Goal: Find specific page/section: Find specific page/section

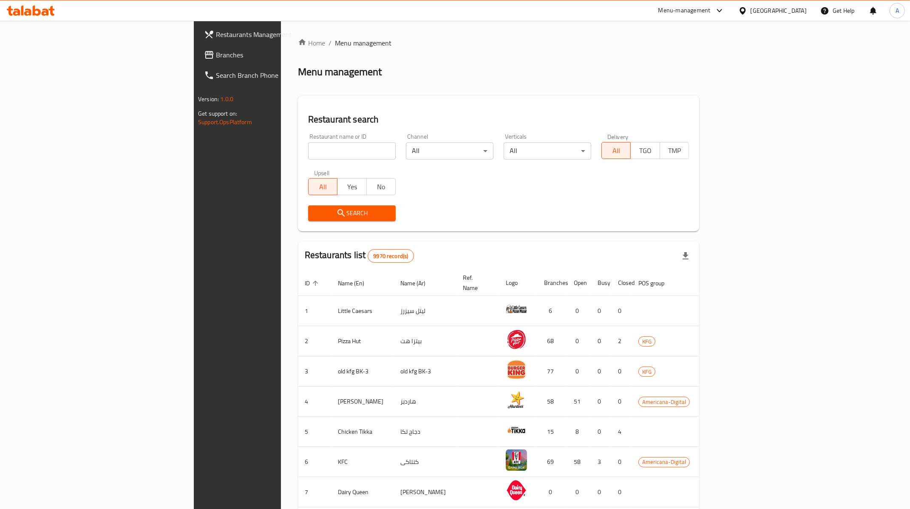
click at [797, 4] on div "[GEOGRAPHIC_DATA]" at bounding box center [773, 10] width 82 height 20
click at [796, 9] on div "[GEOGRAPHIC_DATA]" at bounding box center [779, 10] width 56 height 9
click at [693, 215] on div "[GEOGRAPHIC_DATA]" at bounding box center [715, 223] width 70 height 20
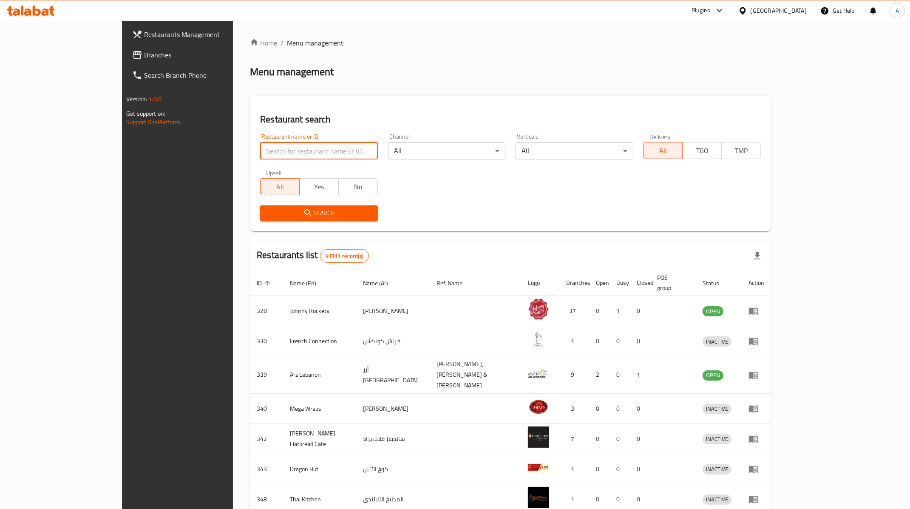
click at [266, 145] on input "search" at bounding box center [318, 150] width 117 height 17
paste input "694246"
type input "694246"
click button "Search" at bounding box center [318, 213] width 117 height 16
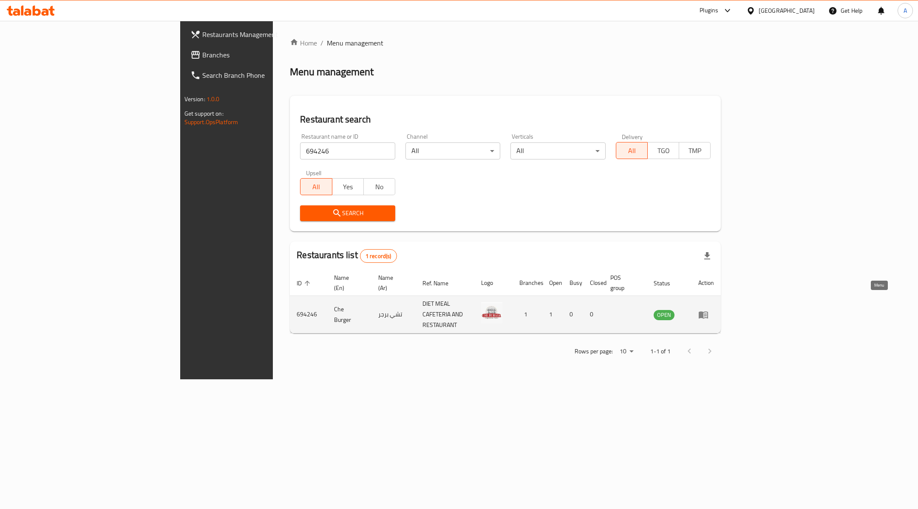
click at [709, 309] on icon "enhanced table" at bounding box center [703, 314] width 10 height 10
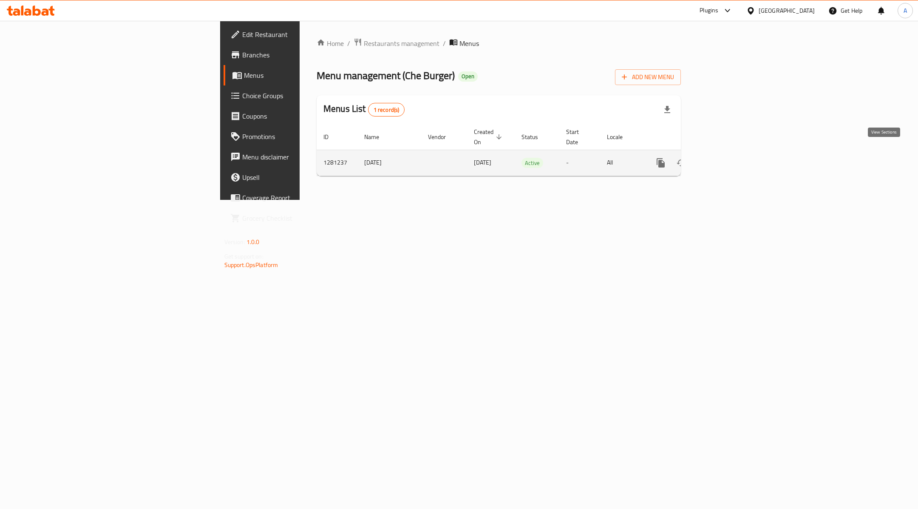
click at [732, 155] on link "enhanced table" at bounding box center [722, 163] width 20 height 20
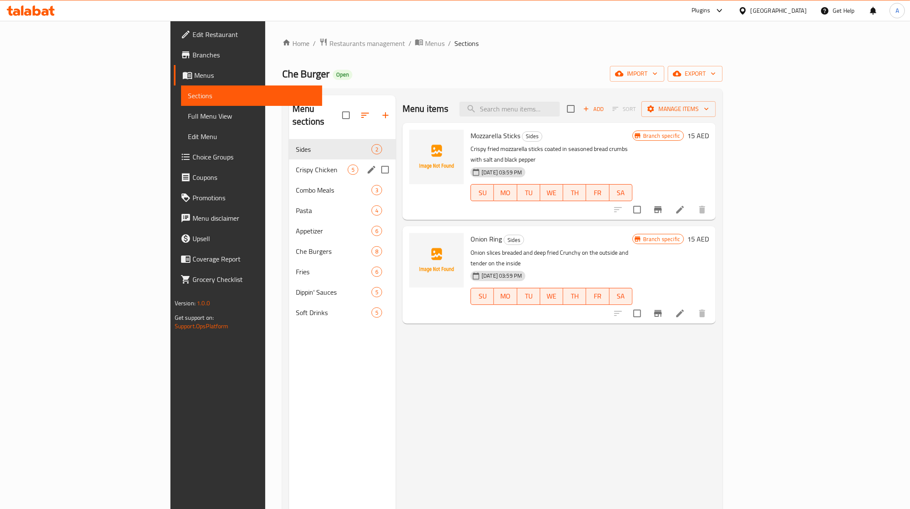
click at [296, 165] on span "Crispy Chicken" at bounding box center [322, 170] width 52 height 10
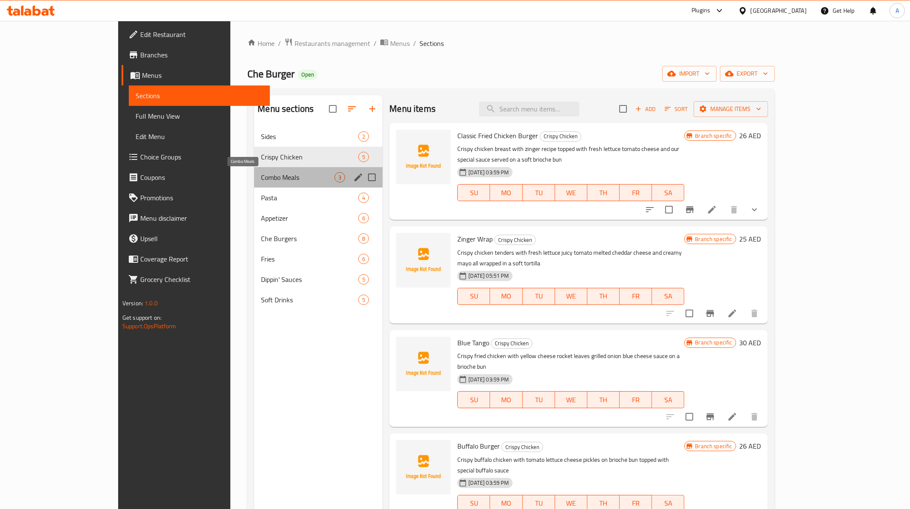
click at [279, 179] on span "Combo Meals" at bounding box center [298, 177] width 74 height 10
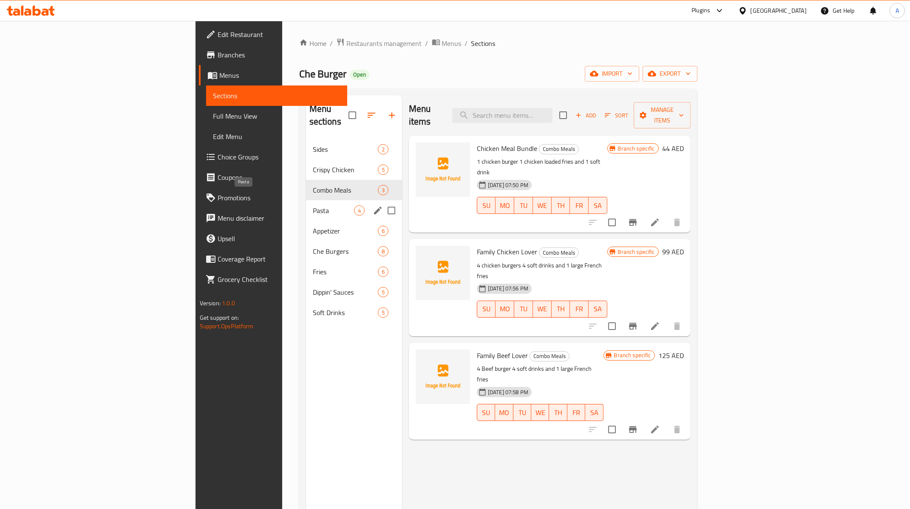
click at [313, 205] on span "Pasta" at bounding box center [333, 210] width 41 height 10
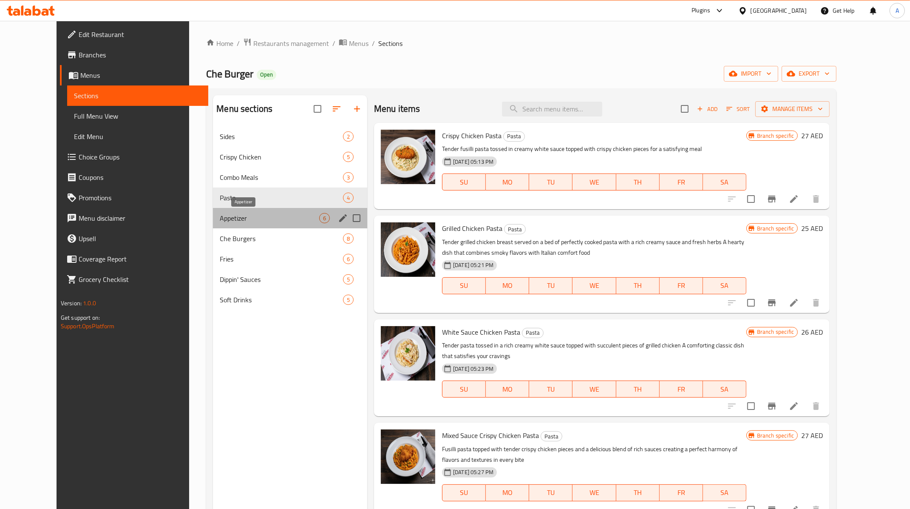
click at [252, 218] on span "Appetizer" at bounding box center [269, 218] width 99 height 10
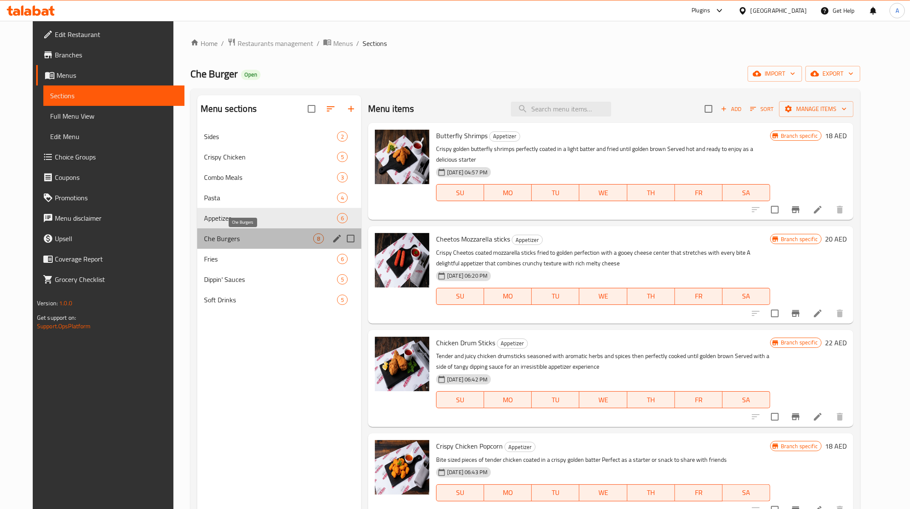
click at [236, 241] on span "Che Burgers" at bounding box center [258, 238] width 109 height 10
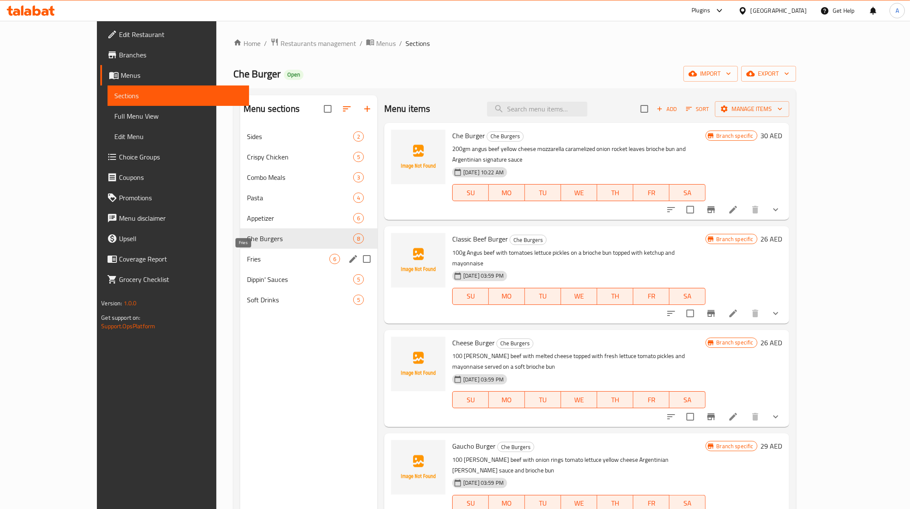
click at [247, 259] on span "Fries" at bounding box center [288, 259] width 82 height 10
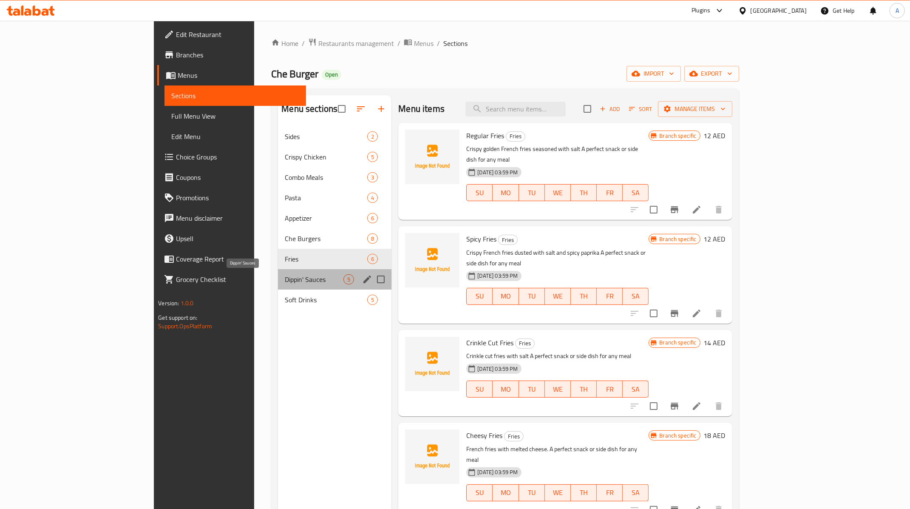
click at [285, 275] on span "Dippin' Sauces" at bounding box center [314, 279] width 59 height 10
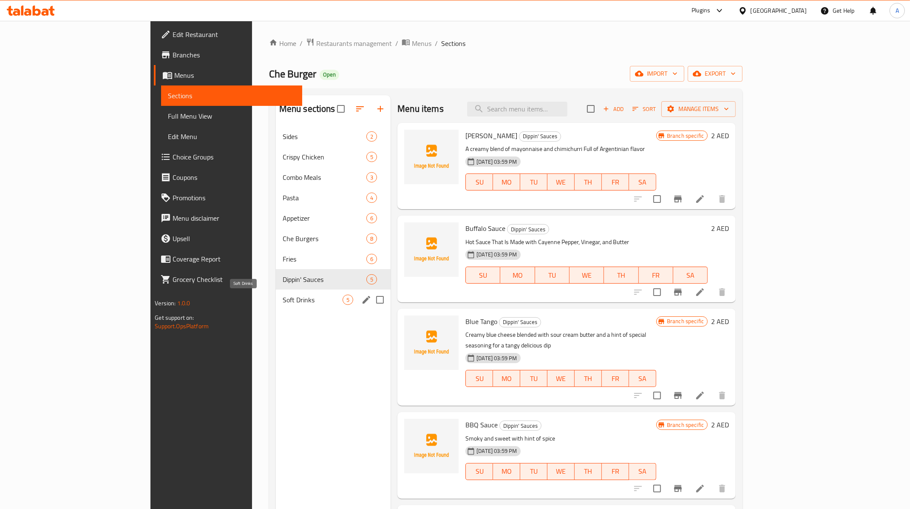
click at [283, 304] on span "Soft Drinks" at bounding box center [313, 300] width 60 height 10
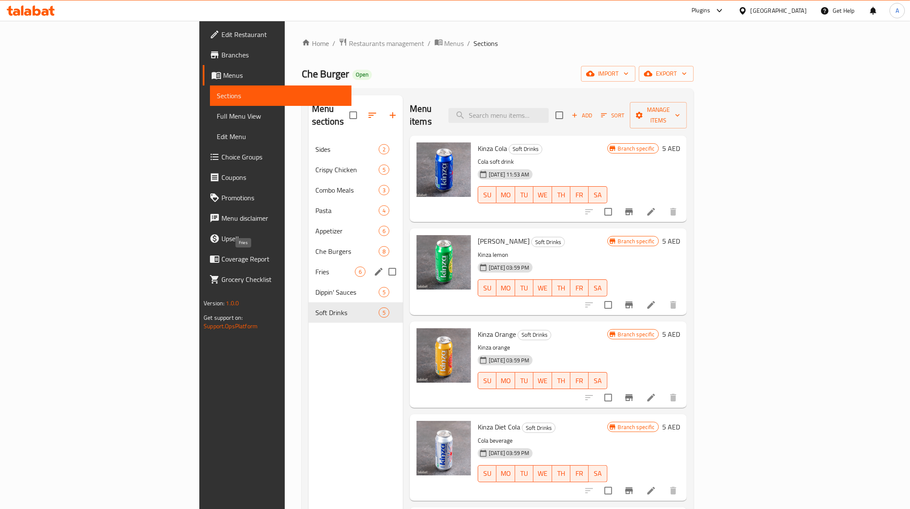
click at [315, 267] on span "Fries" at bounding box center [335, 272] width 40 height 10
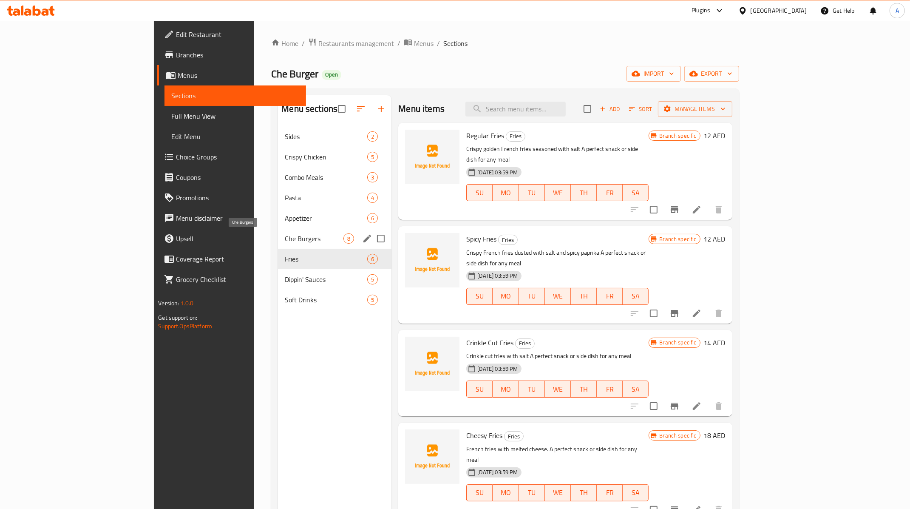
click at [285, 241] on span "Che Burgers" at bounding box center [314, 238] width 59 height 10
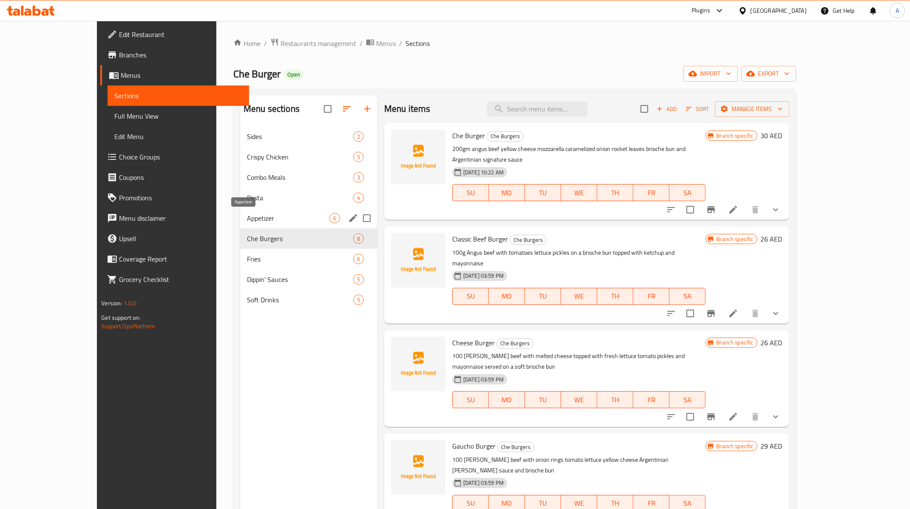
click at [250, 213] on span "Appetizer" at bounding box center [288, 218] width 82 height 10
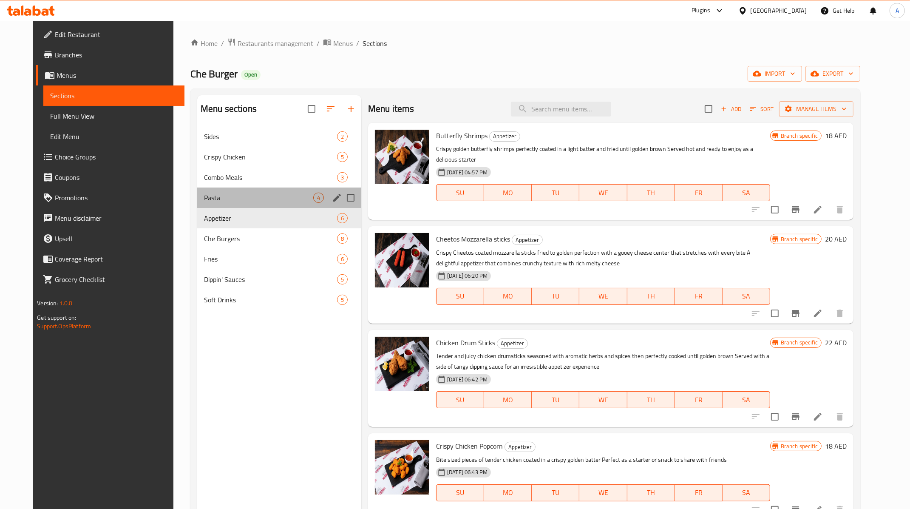
click at [233, 192] on div "Pasta 4" at bounding box center [279, 197] width 164 height 20
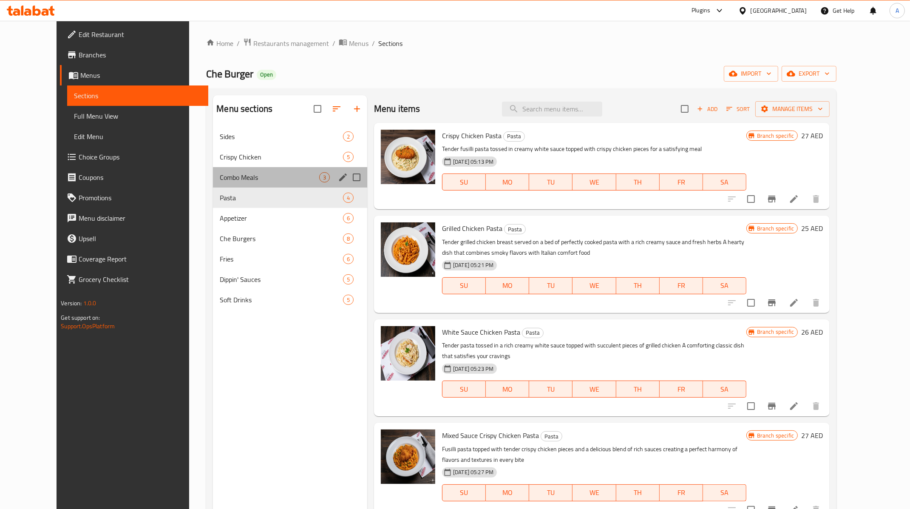
click at [233, 167] on div "Combo Meals 3" at bounding box center [290, 177] width 154 height 20
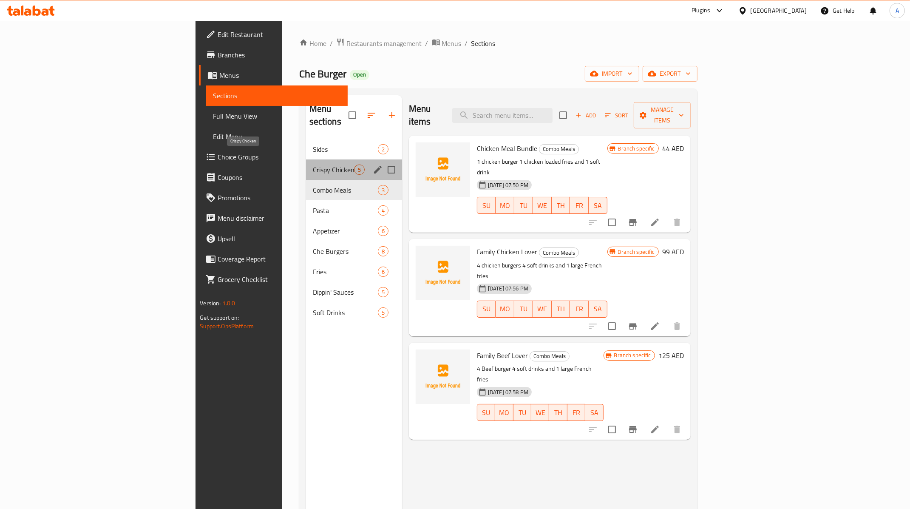
click at [313, 165] on span "Crispy Chicken" at bounding box center [333, 170] width 41 height 10
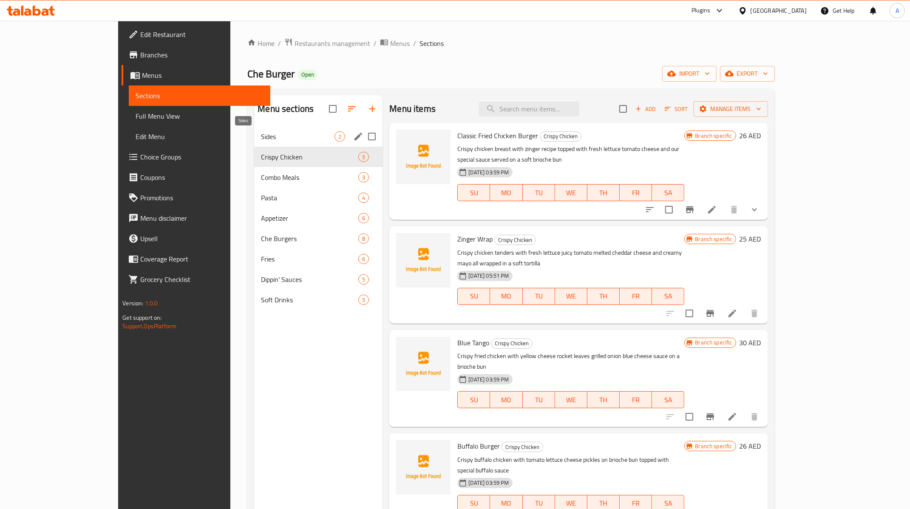
click at [261, 138] on span "Sides" at bounding box center [298, 136] width 74 height 10
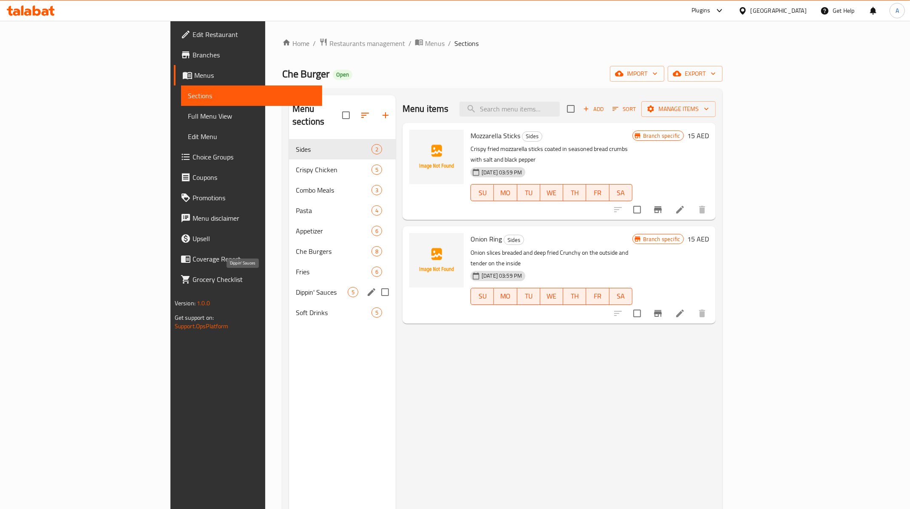
click at [296, 287] on span "Dippin' Sauces" at bounding box center [322, 292] width 52 height 10
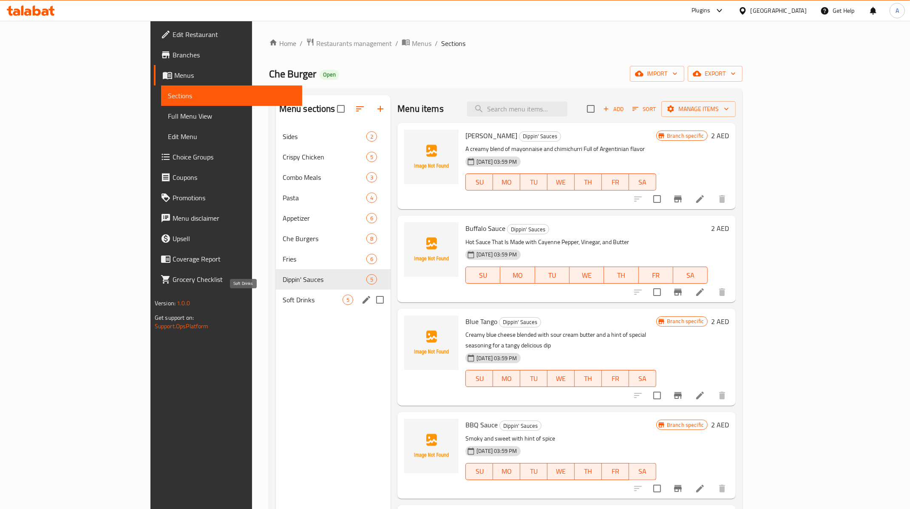
click at [283, 300] on span "Soft Drinks" at bounding box center [313, 300] width 60 height 10
